Goal: Transaction & Acquisition: Purchase product/service

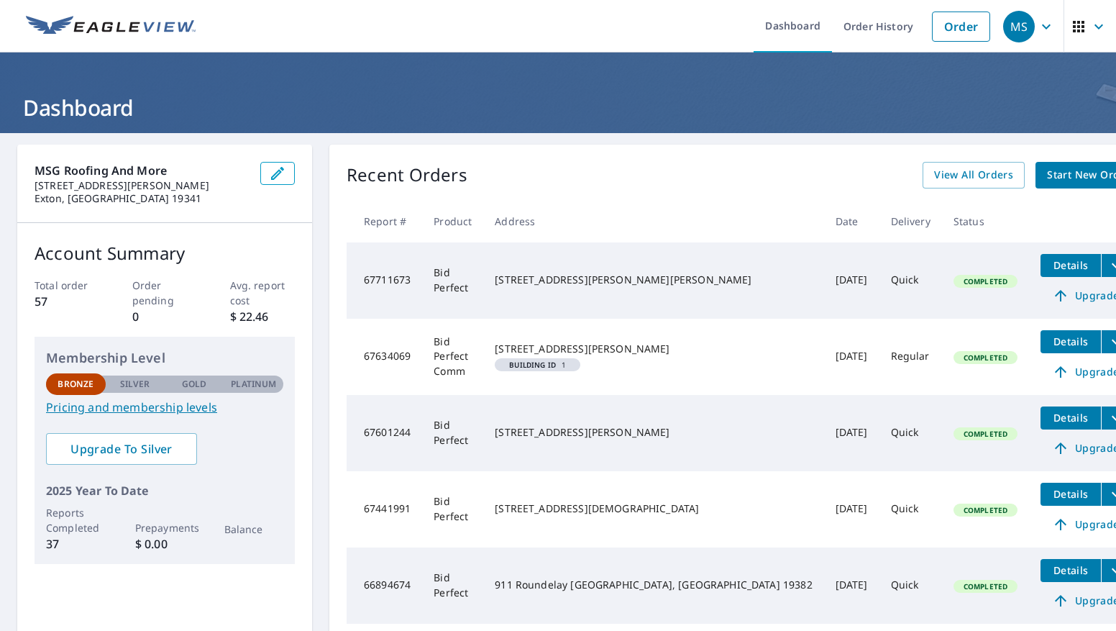
click at [1047, 176] on span "Start New Order" at bounding box center [1088, 175] width 83 height 18
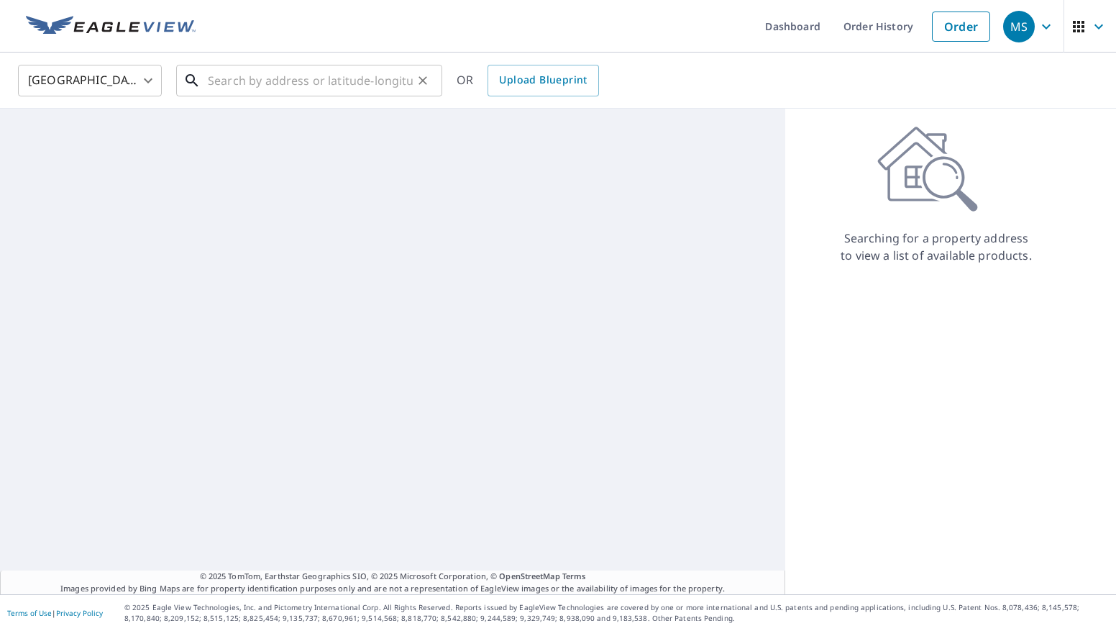
click at [237, 76] on input "text" at bounding box center [310, 80] width 205 height 40
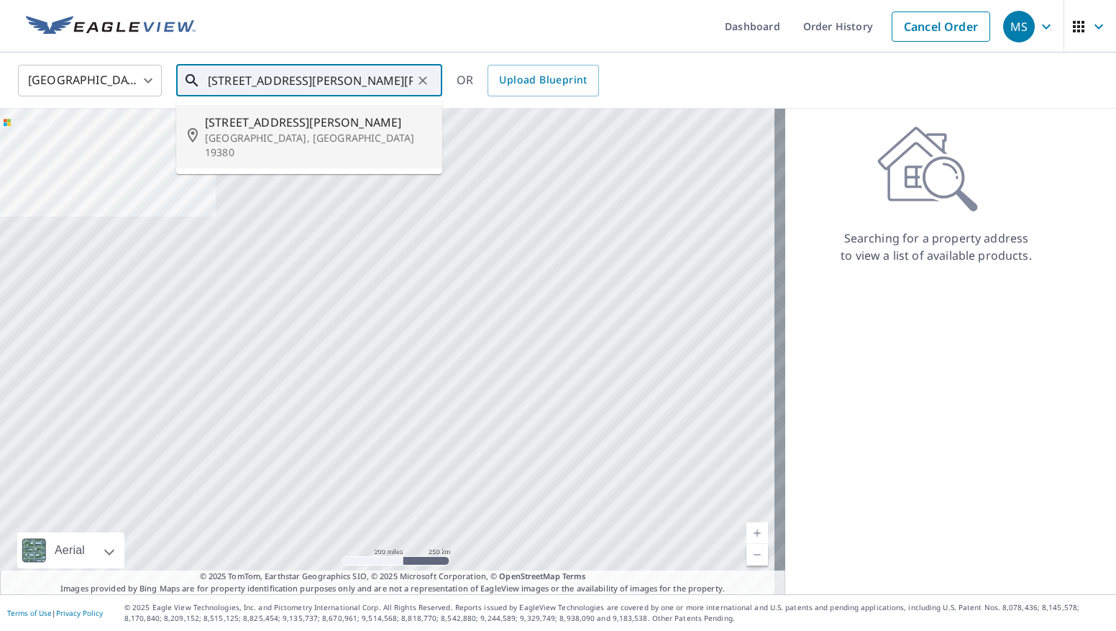
click at [322, 140] on p "[GEOGRAPHIC_DATA], [GEOGRAPHIC_DATA] 19380" at bounding box center [318, 145] width 226 height 29
type input "[STREET_ADDRESS][PERSON_NAME]"
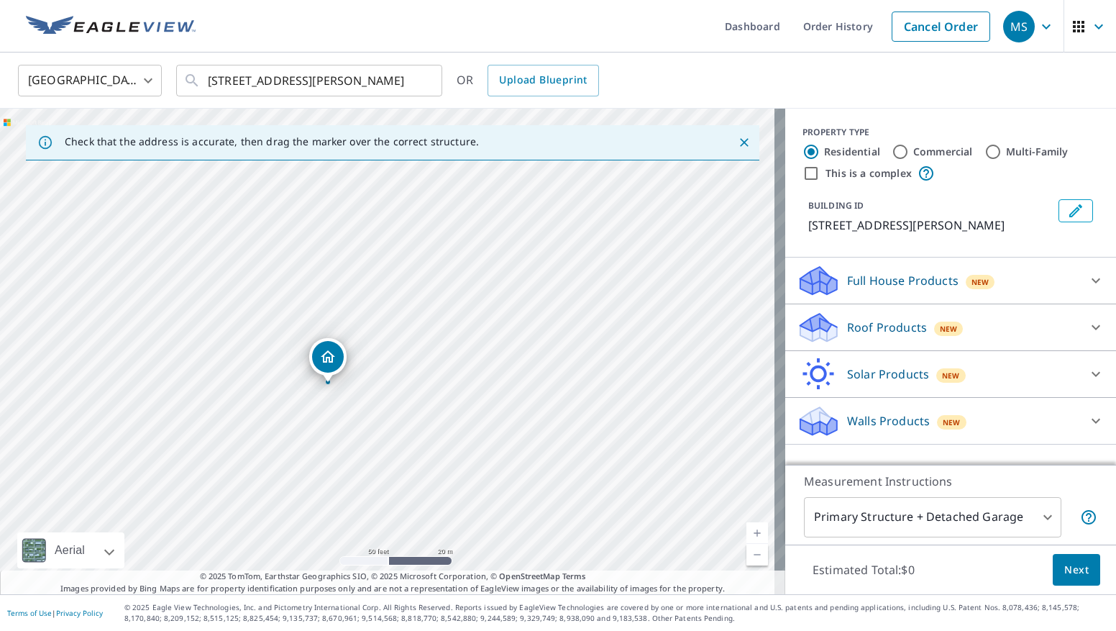
drag, startPoint x: 322, startPoint y: 391, endPoint x: 383, endPoint y: 372, distance: 63.5
click at [383, 372] on div "[STREET_ADDRESS][PERSON_NAME]" at bounding box center [393, 352] width 786 height 486
drag, startPoint x: 384, startPoint y: 401, endPoint x: 473, endPoint y: 363, distance: 96.1
click at [473, 363] on div "[STREET_ADDRESS][PERSON_NAME]" at bounding box center [393, 352] width 786 height 486
click at [1017, 335] on div "Roof Products New" at bounding box center [938, 328] width 282 height 34
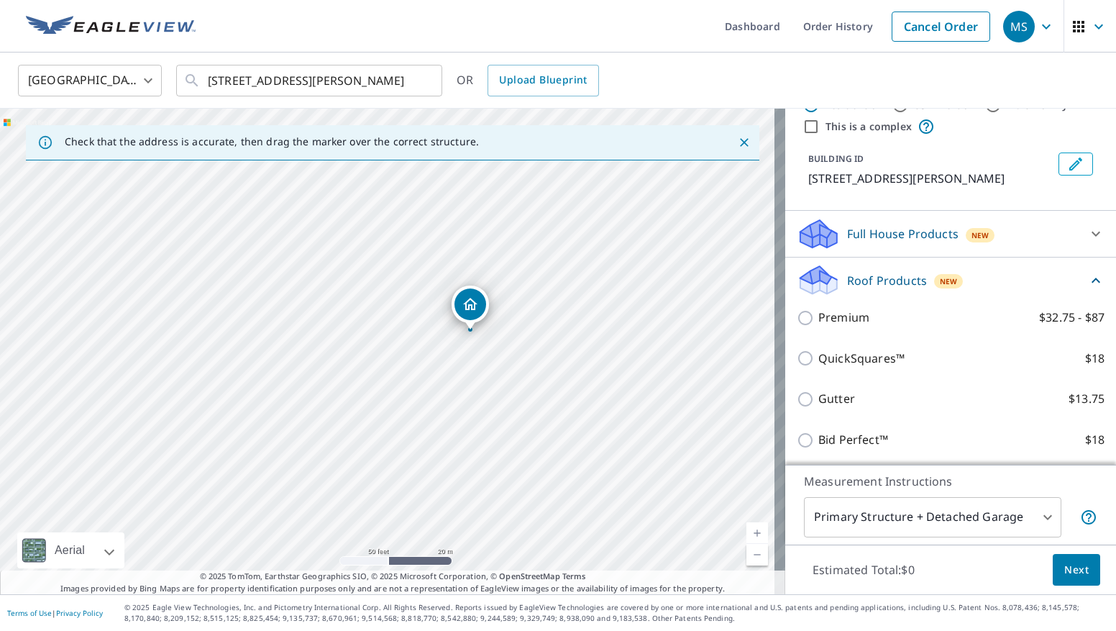
scroll to position [72, 0]
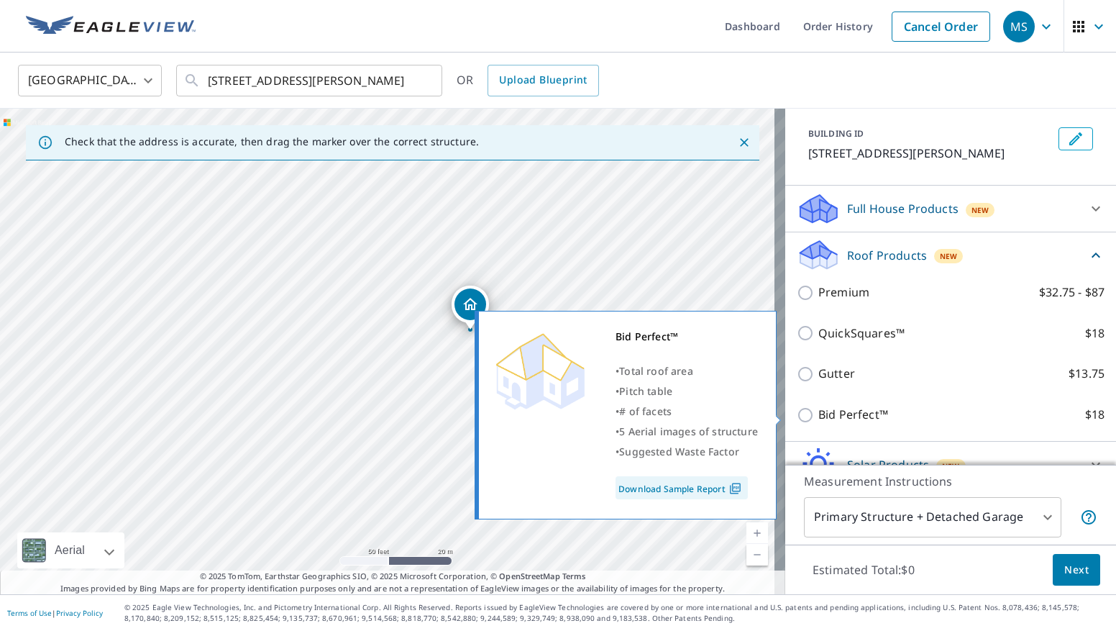
click at [797, 409] on input "Bid Perfect™ $18" at bounding box center [808, 414] width 22 height 17
checkbox input "true"
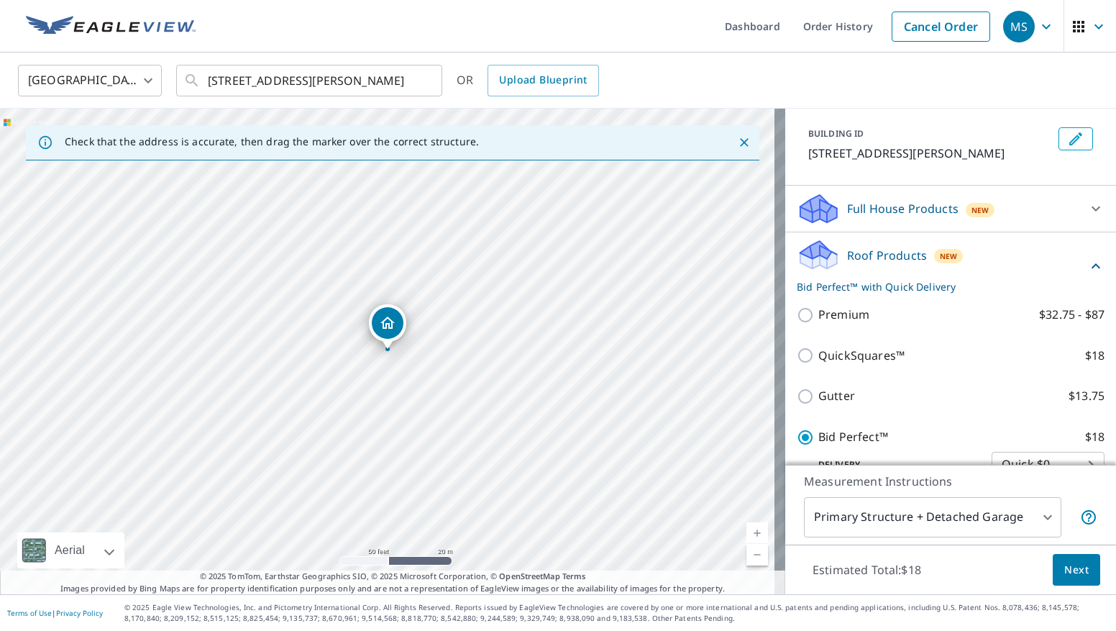
click at [983, 517] on body "MS MS Dashboard Order History Cancel Order MS [GEOGRAPHIC_DATA] [GEOGRAPHIC_DAT…" at bounding box center [558, 315] width 1116 height 631
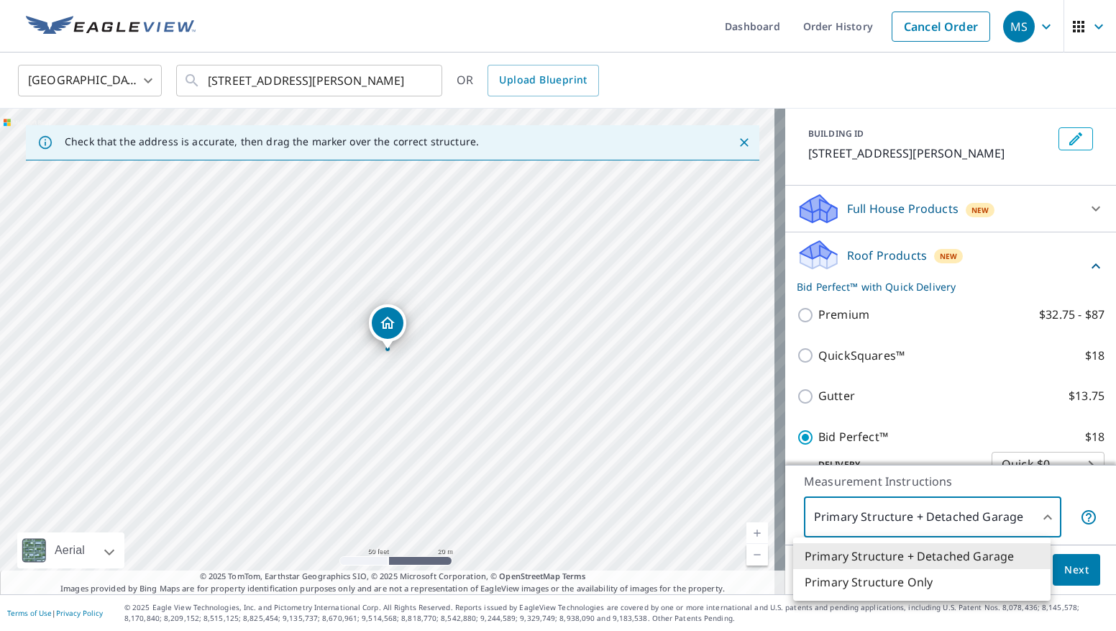
click at [929, 578] on li "Primary Structure Only" at bounding box center [922, 582] width 258 height 26
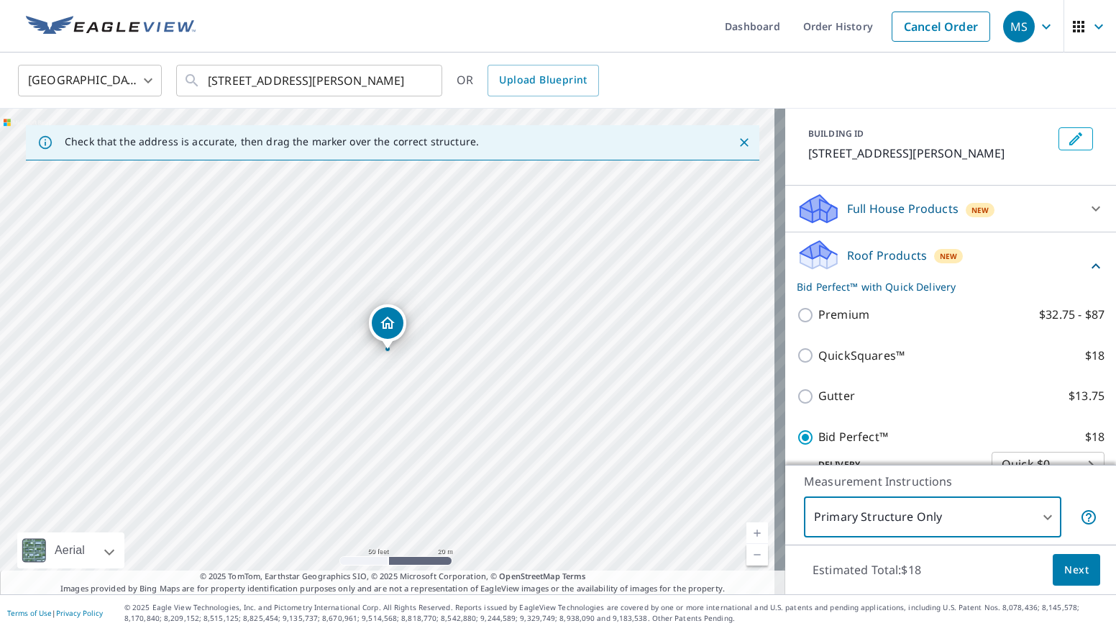
click at [926, 527] on body "MS MS Dashboard Order History Cancel Order MS [GEOGRAPHIC_DATA] [GEOGRAPHIC_DAT…" at bounding box center [558, 315] width 1116 height 631
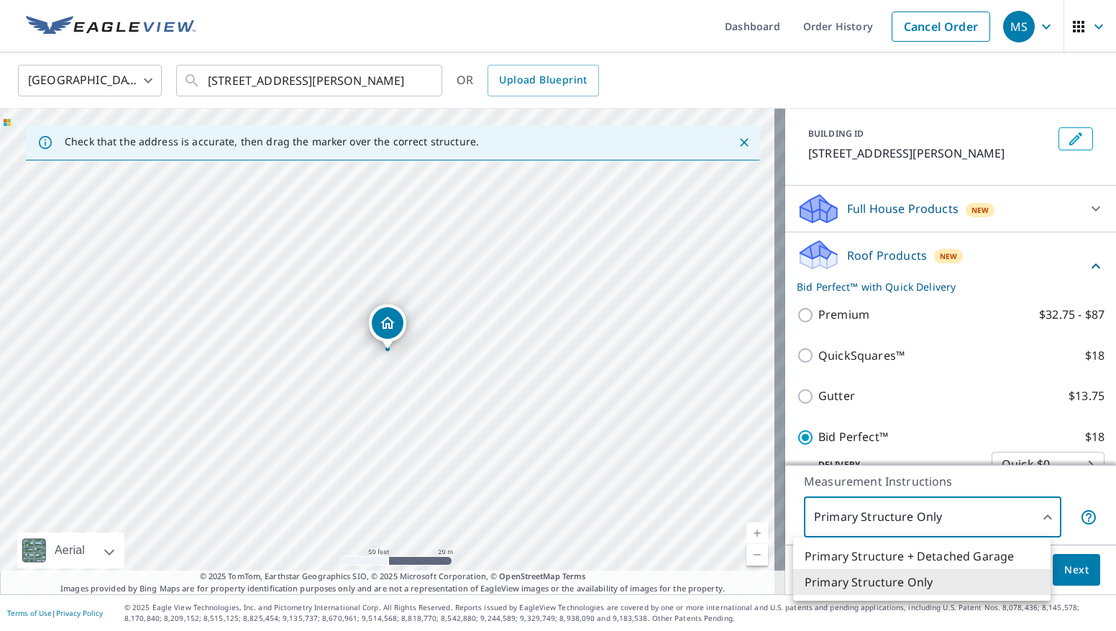
click at [936, 550] on li "Primary Structure + Detached Garage" at bounding box center [922, 556] width 258 height 26
type input "1"
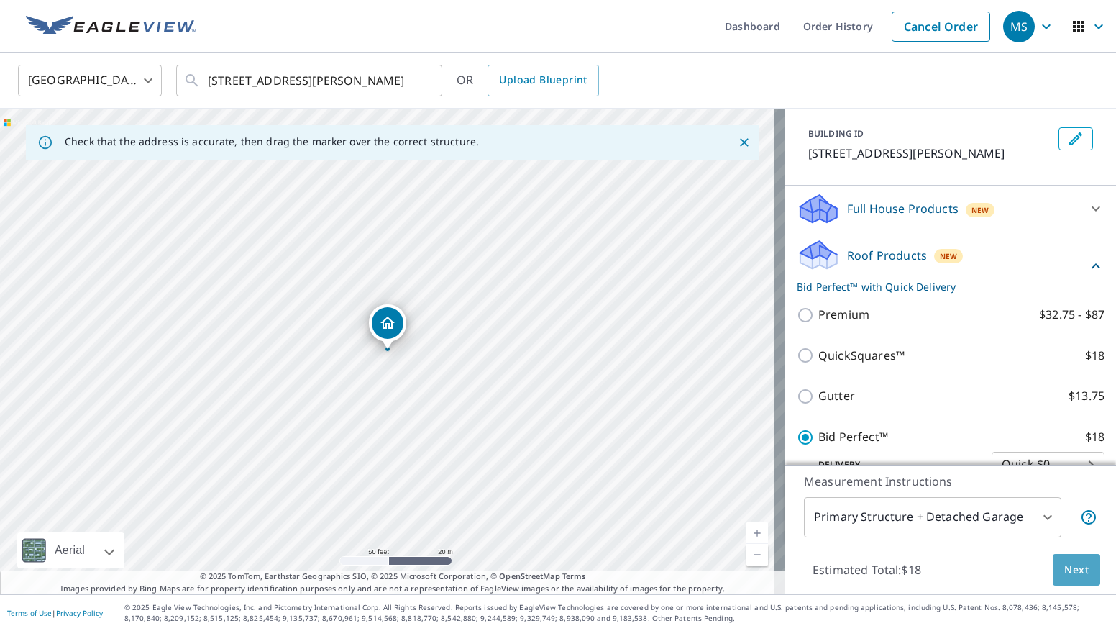
click at [1071, 577] on span "Next" at bounding box center [1077, 570] width 24 height 18
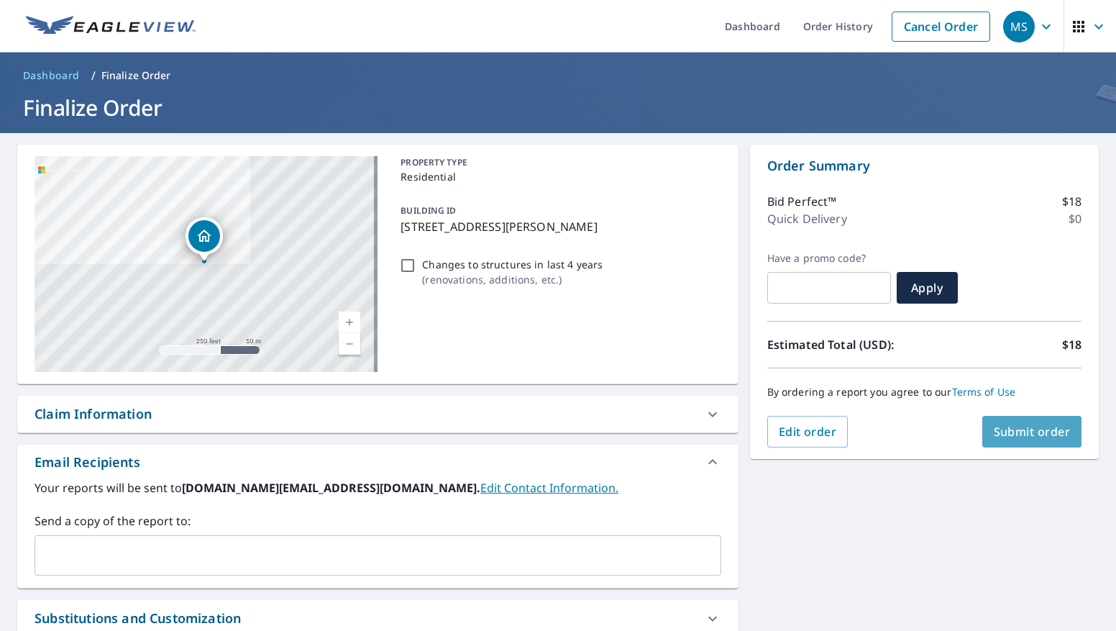
click at [1019, 435] on span "Submit order" at bounding box center [1032, 432] width 77 height 16
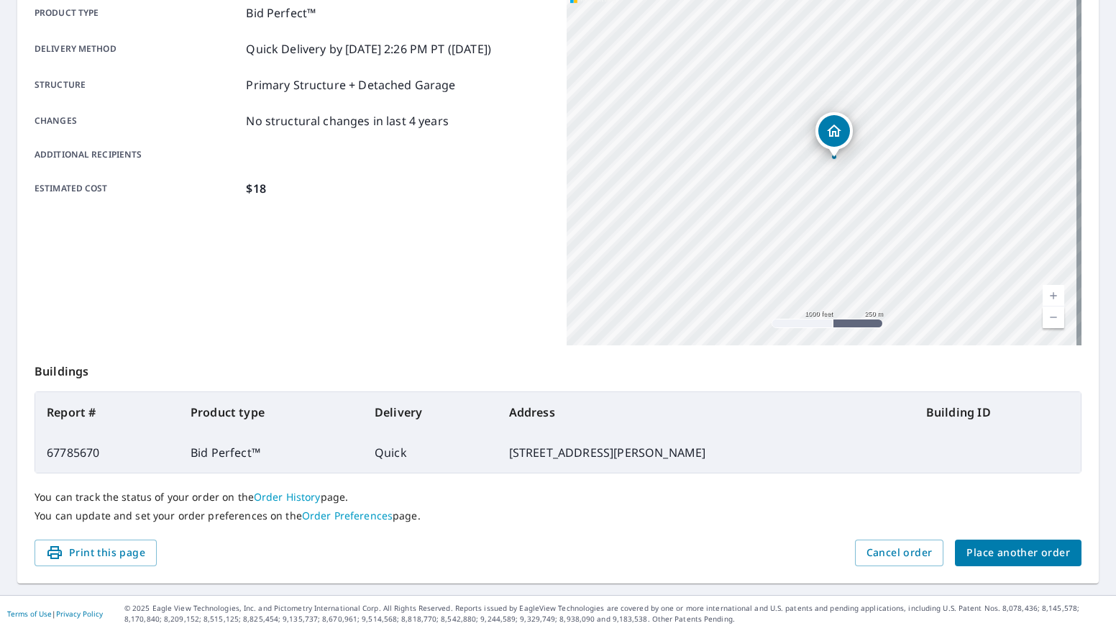
scroll to position [216, 0]
